Goal: Share content

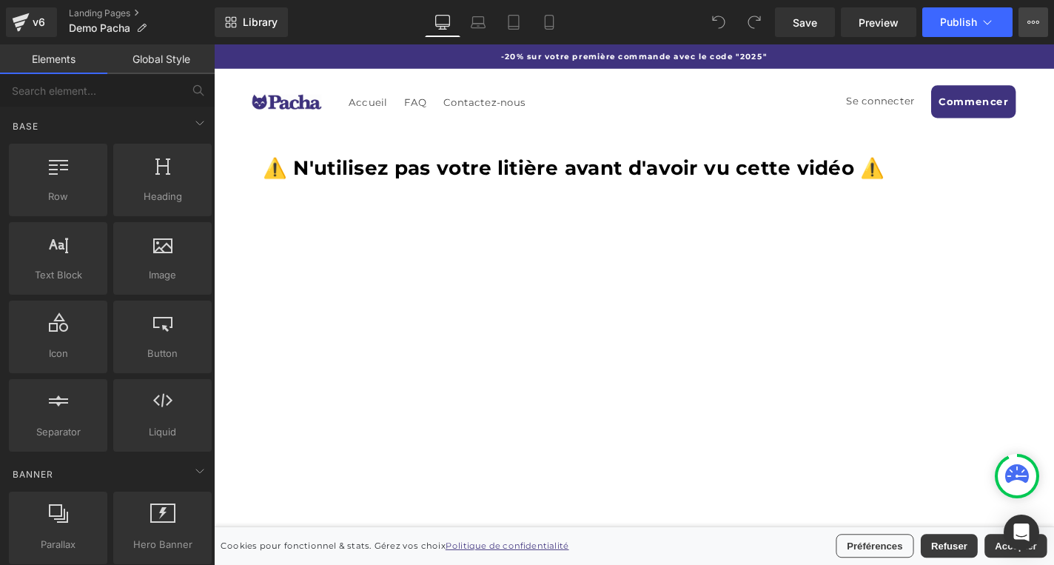
click at [1035, 19] on icon at bounding box center [1033, 22] width 12 height 12
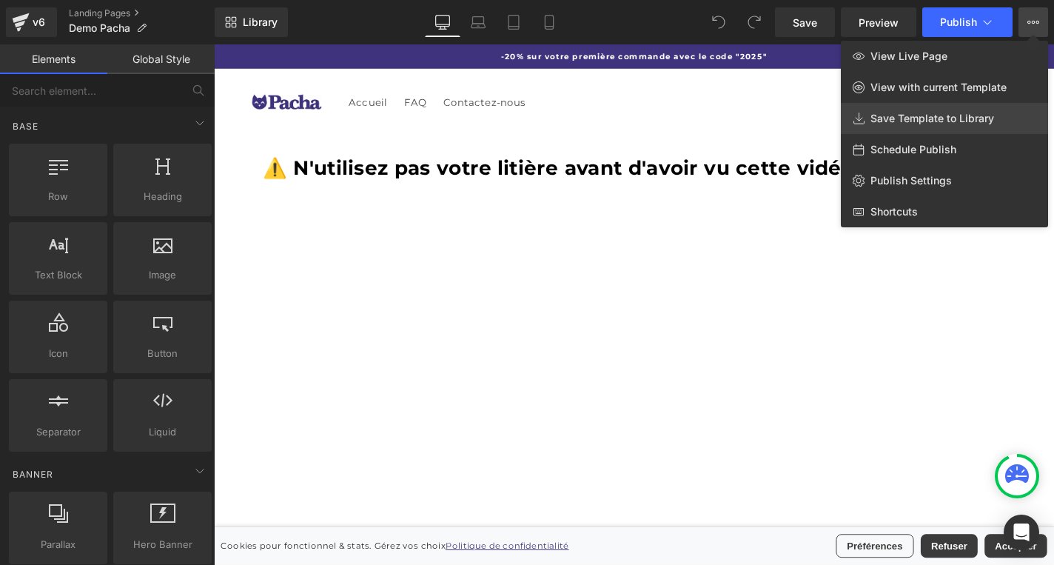
click at [935, 127] on link "Save Template to Library" at bounding box center [944, 118] width 207 height 31
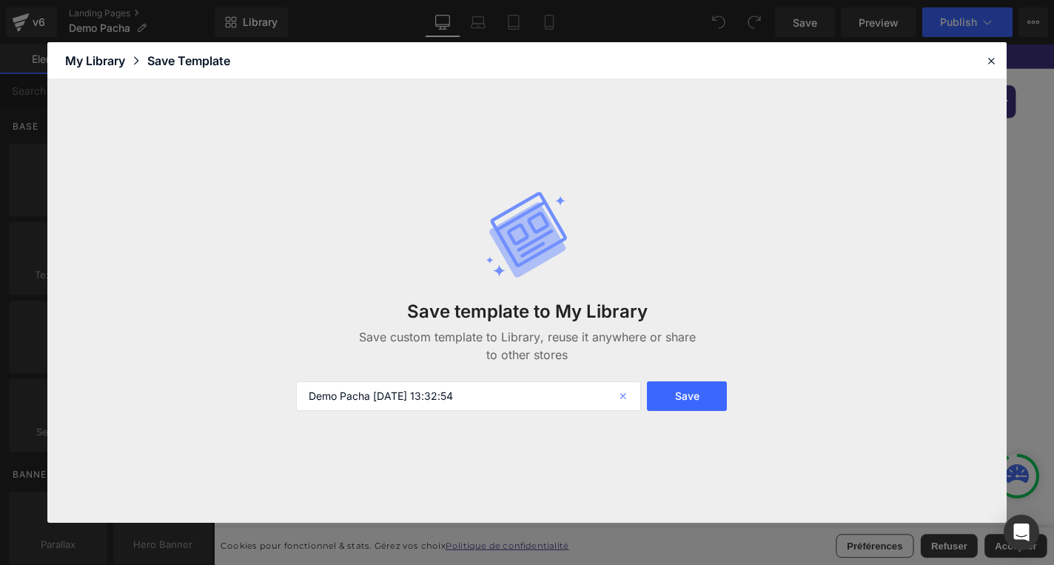
click at [632, 399] on icon at bounding box center [624, 396] width 33 height 30
type input "demo fr"
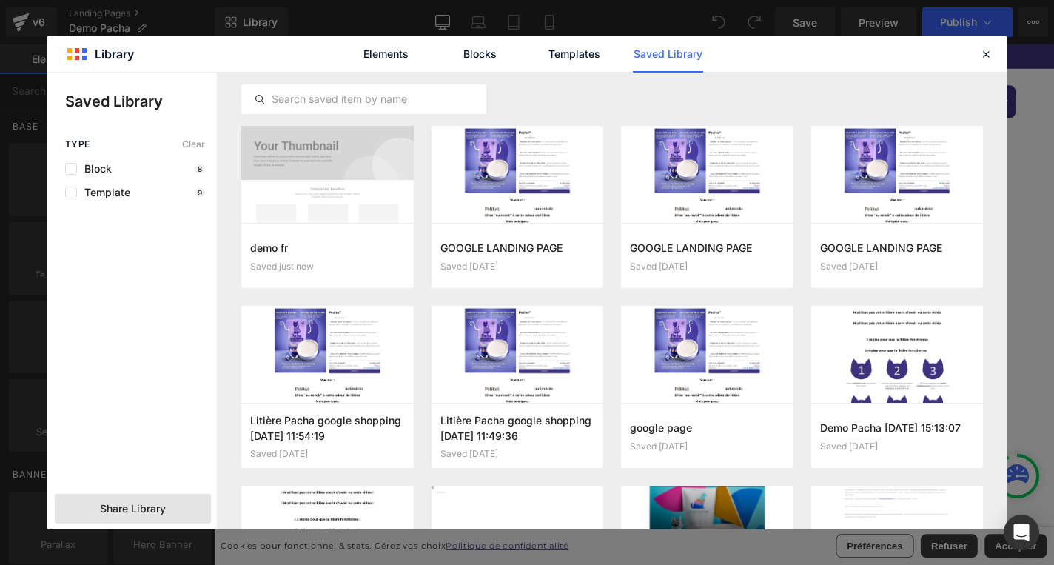
click at [0, 0] on div "Share Library" at bounding box center [0, 0] width 0 height 0
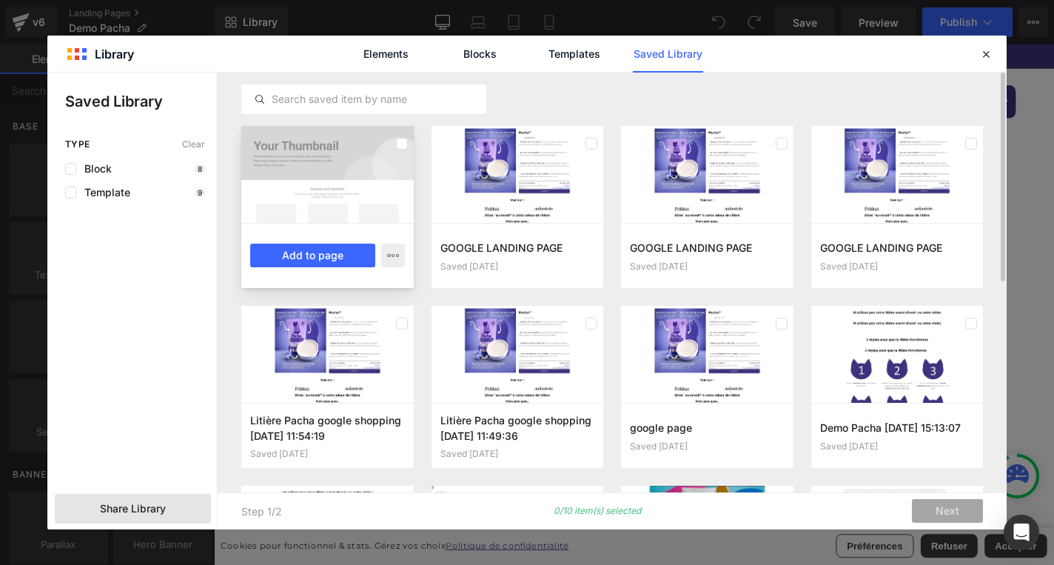
click at [344, 169] on div at bounding box center [327, 174] width 172 height 97
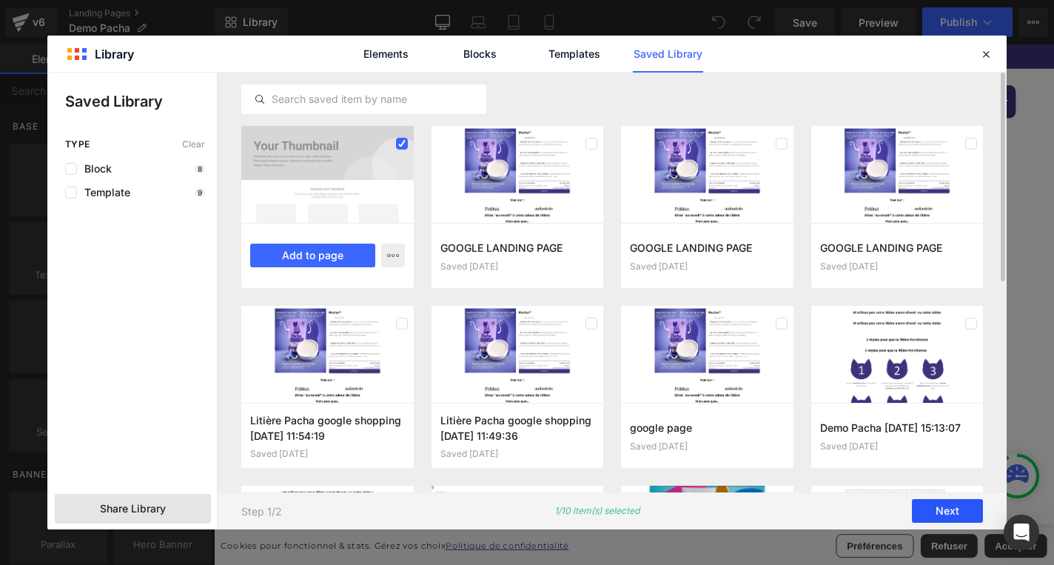
click at [941, 509] on button "Next" at bounding box center [947, 512] width 71 height 24
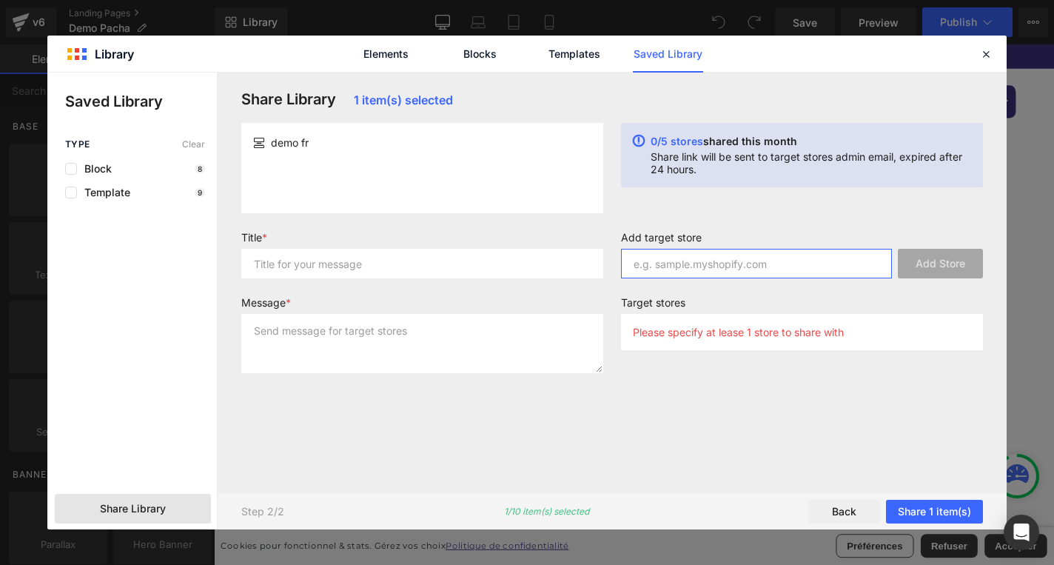
click at [698, 268] on input "text" at bounding box center [756, 264] width 271 height 30
paste input "[DOMAIN_NAME]"
type input "[DOMAIN_NAME]"
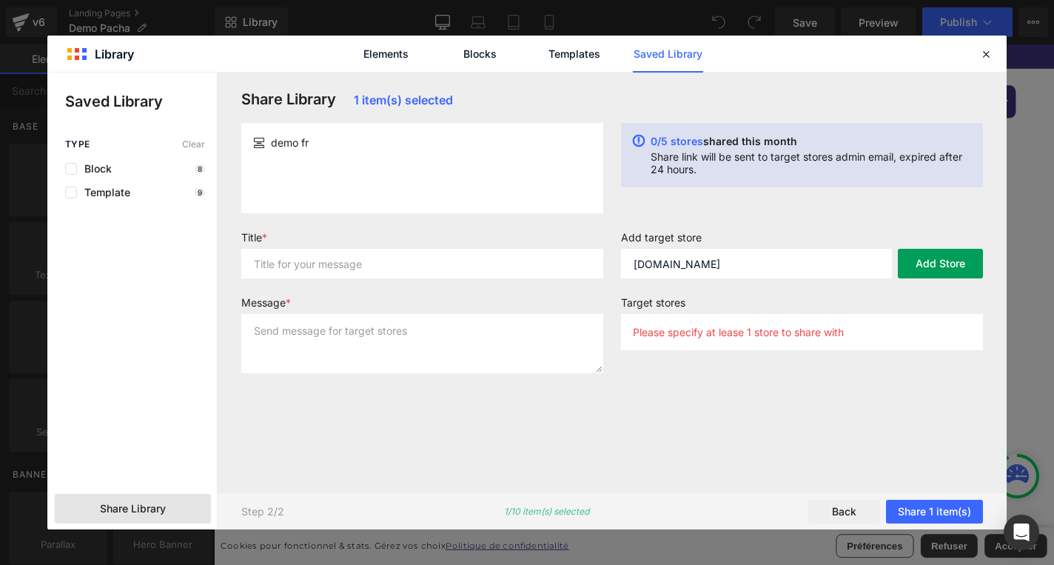
click at [966, 259] on button "Add Store" at bounding box center [940, 264] width 85 height 30
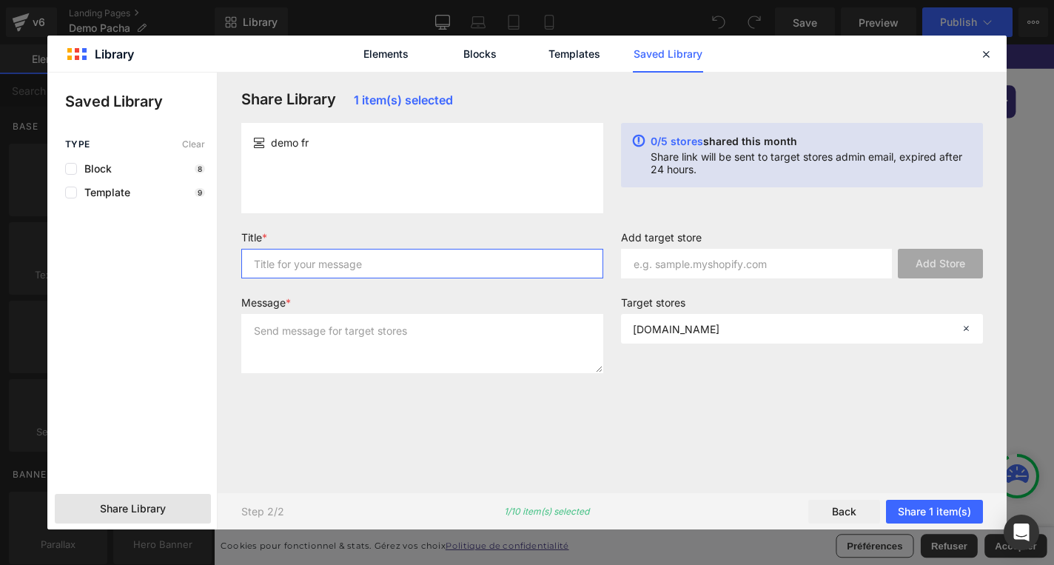
click at [332, 269] on input "text" at bounding box center [422, 264] width 362 height 30
click at [323, 266] on input "Demo FR" at bounding box center [422, 264] width 362 height 30
click at [323, 266] on input "DEMO FR" at bounding box center [422, 264] width 362 height 30
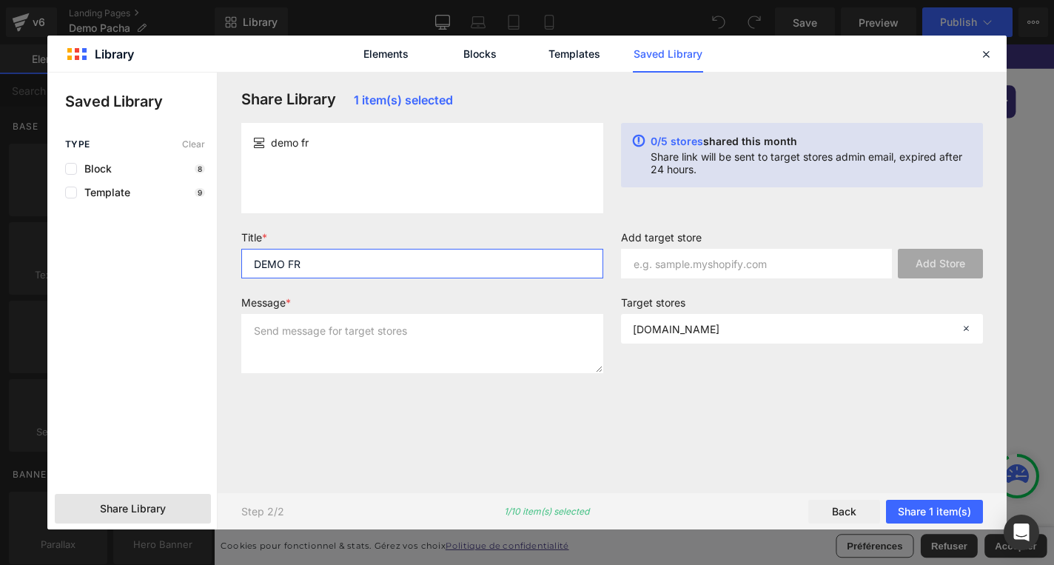
click at [323, 266] on input "DEMO FR" at bounding box center [422, 264] width 362 height 30
type input "DEMO FR"
click at [320, 126] on div "demo fr" at bounding box center [422, 168] width 362 height 90
click at [309, 137] on span "demo fr" at bounding box center [290, 143] width 38 height 16
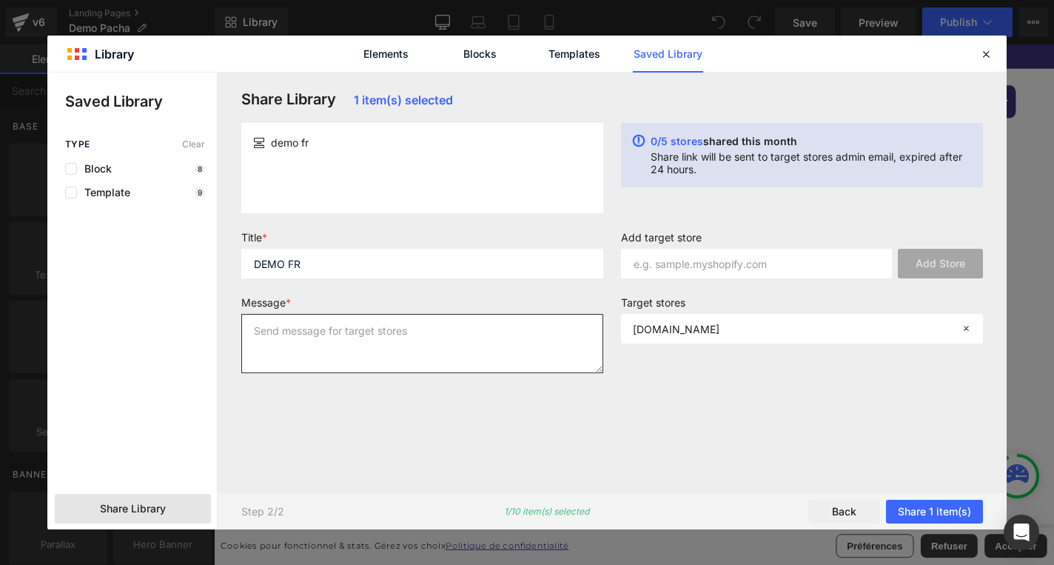
click at [329, 346] on textarea at bounding box center [422, 343] width 362 height 59
paste textarea "DEMO FR"
type textarea "DEMO FR"
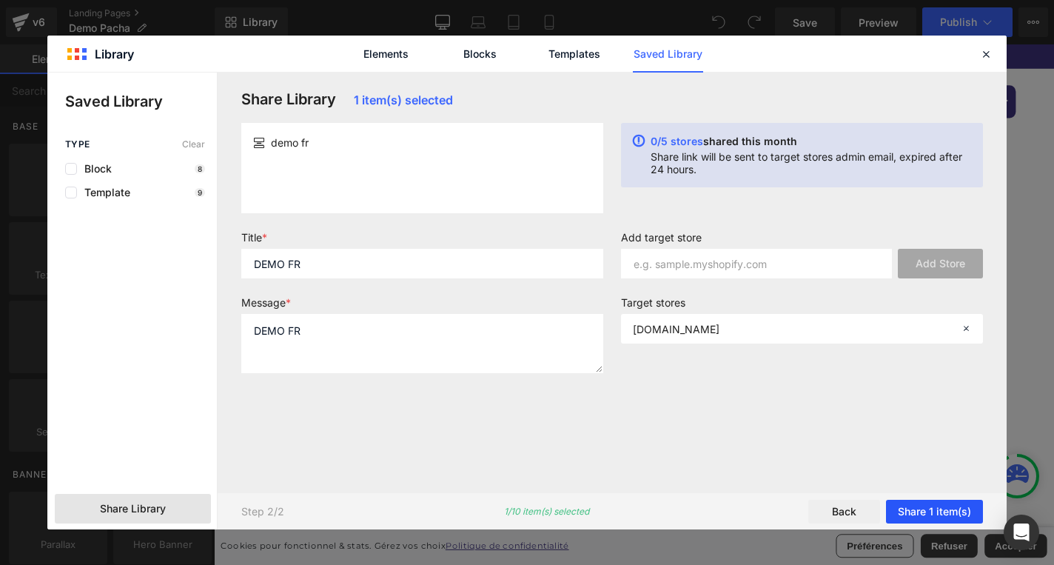
click at [929, 503] on button "Share 1 item(s)" at bounding box center [934, 512] width 97 height 24
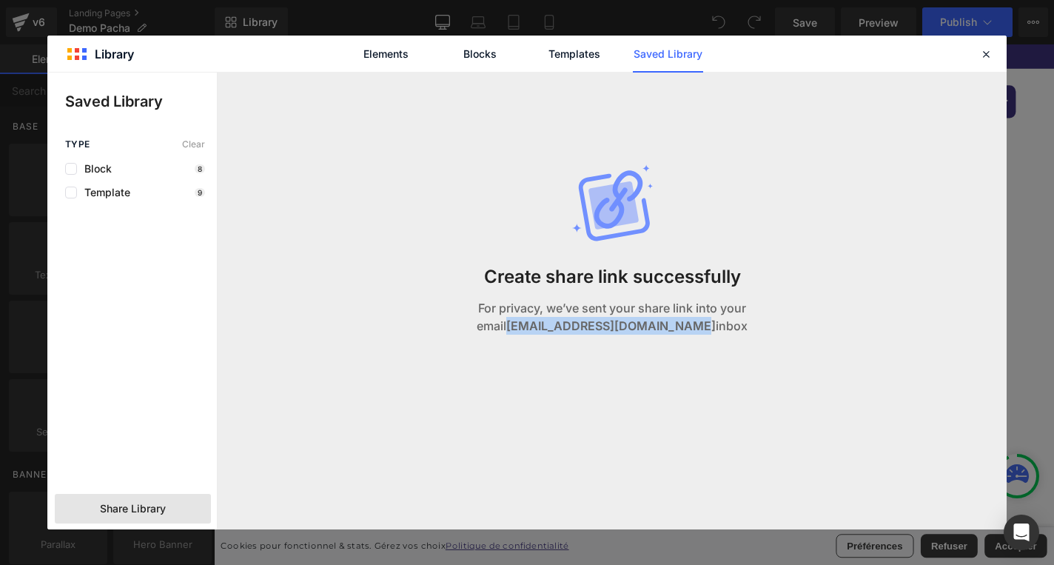
drag, startPoint x: 500, startPoint y: 329, endPoint x: 687, endPoint y: 320, distance: 187.4
click at [687, 320] on strong "[EMAIL_ADDRESS][DOMAIN_NAME]" at bounding box center [610, 325] width 209 height 15
copy strong "[EMAIL_ADDRESS][DOMAIN_NAME]"
drag, startPoint x: 986, startPoint y: 57, endPoint x: 807, endPoint y: 4, distance: 187.6
click at [986, 57] on icon at bounding box center [985, 53] width 13 height 13
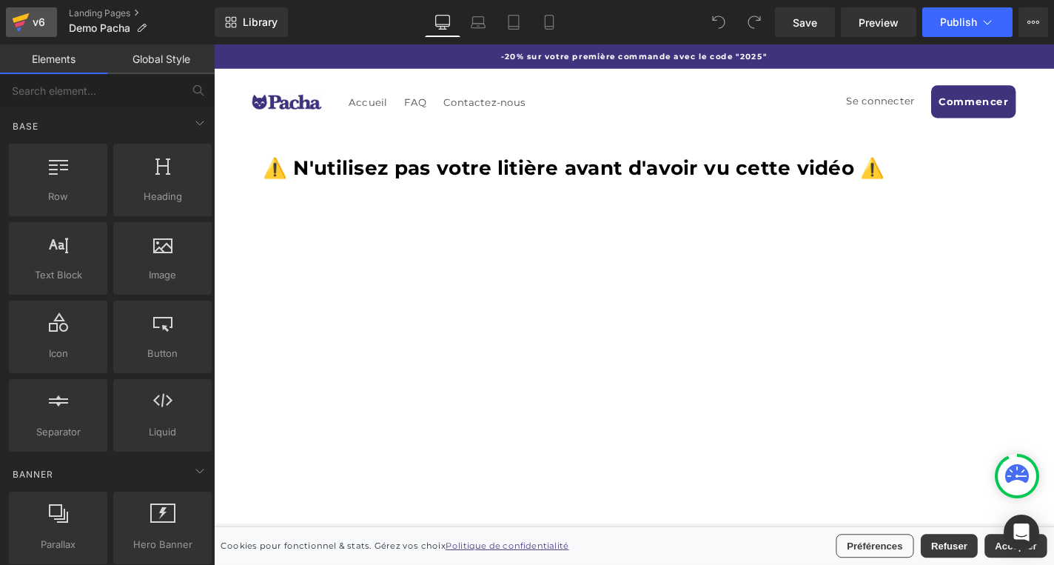
click at [41, 18] on div "v6" at bounding box center [39, 22] width 19 height 19
